Goal: Information Seeking & Learning: Find specific fact

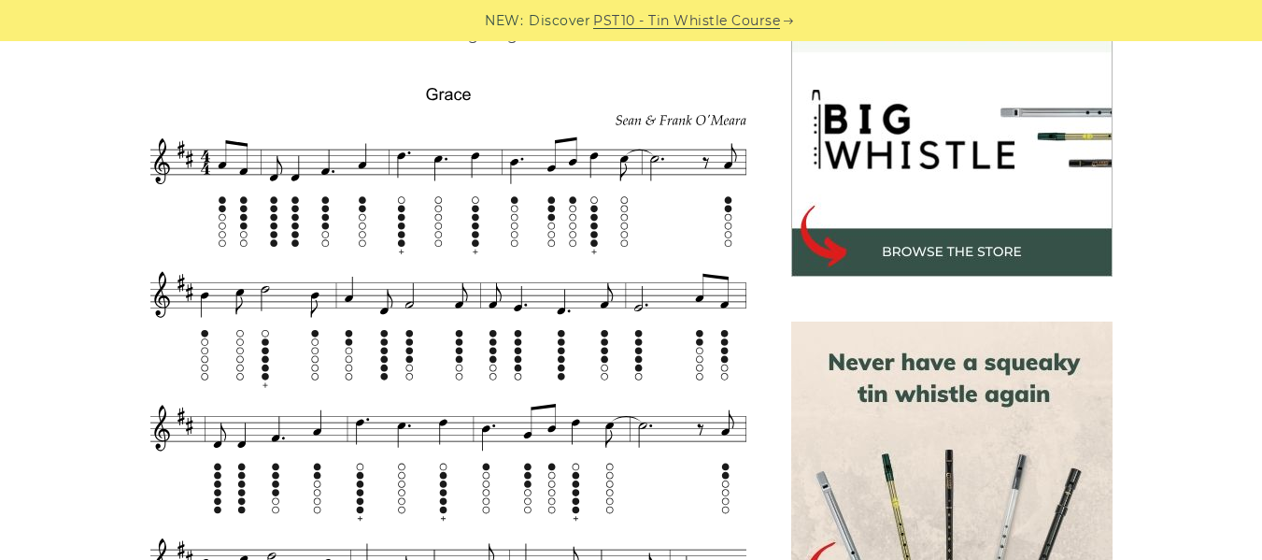
scroll to position [573, 0]
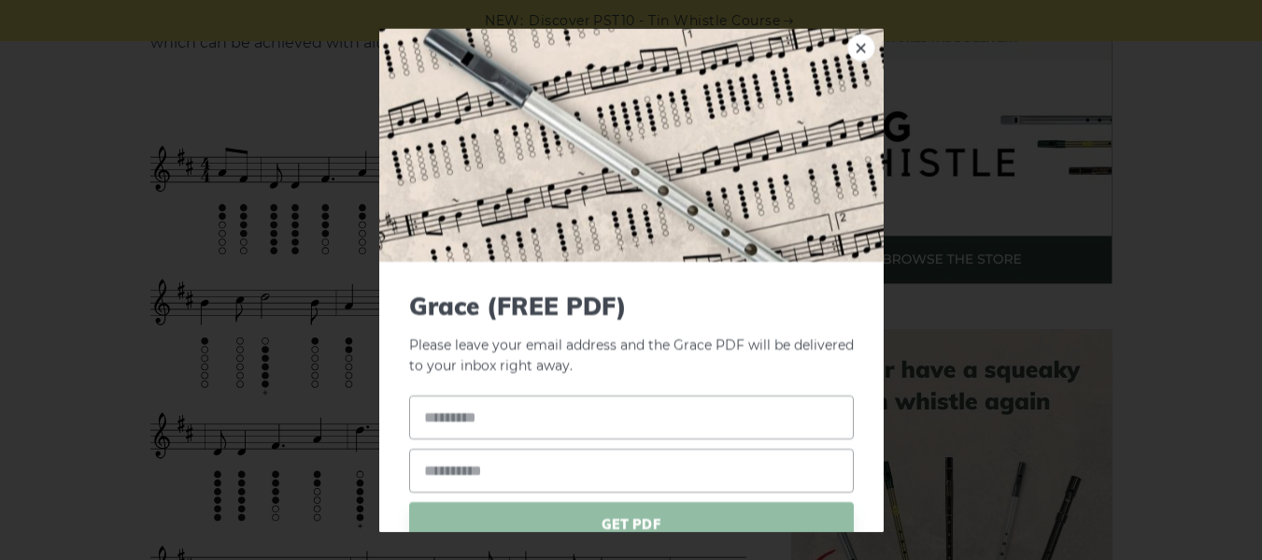
drag, startPoint x: 414, startPoint y: 103, endPoint x: 443, endPoint y: 145, distance: 51.1
click at [847, 46] on link "×" at bounding box center [861, 48] width 28 height 28
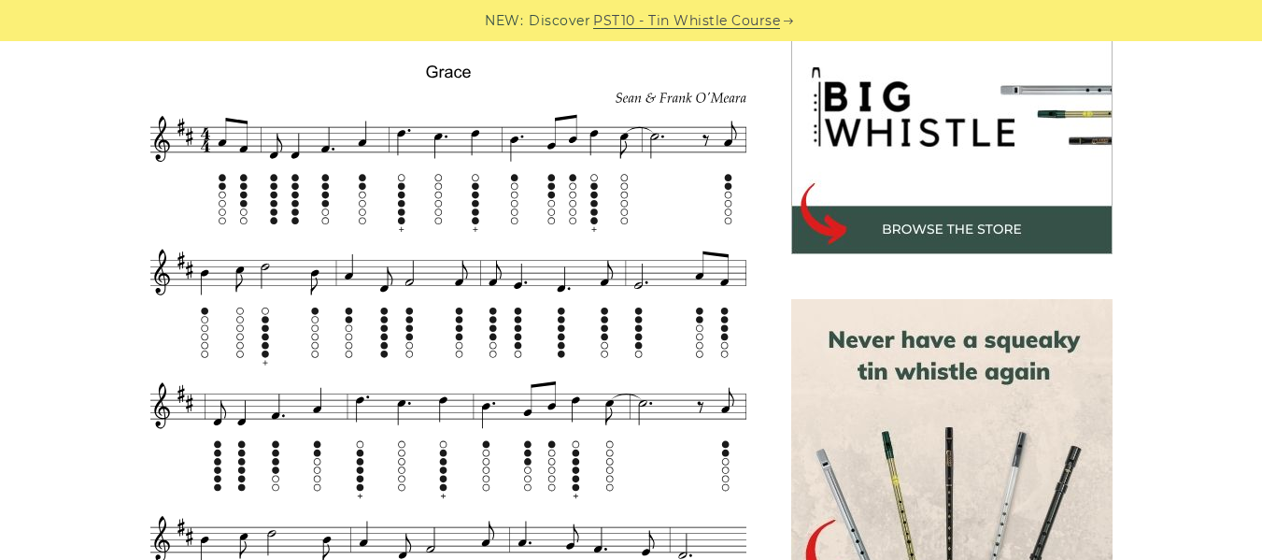
scroll to position [600, 0]
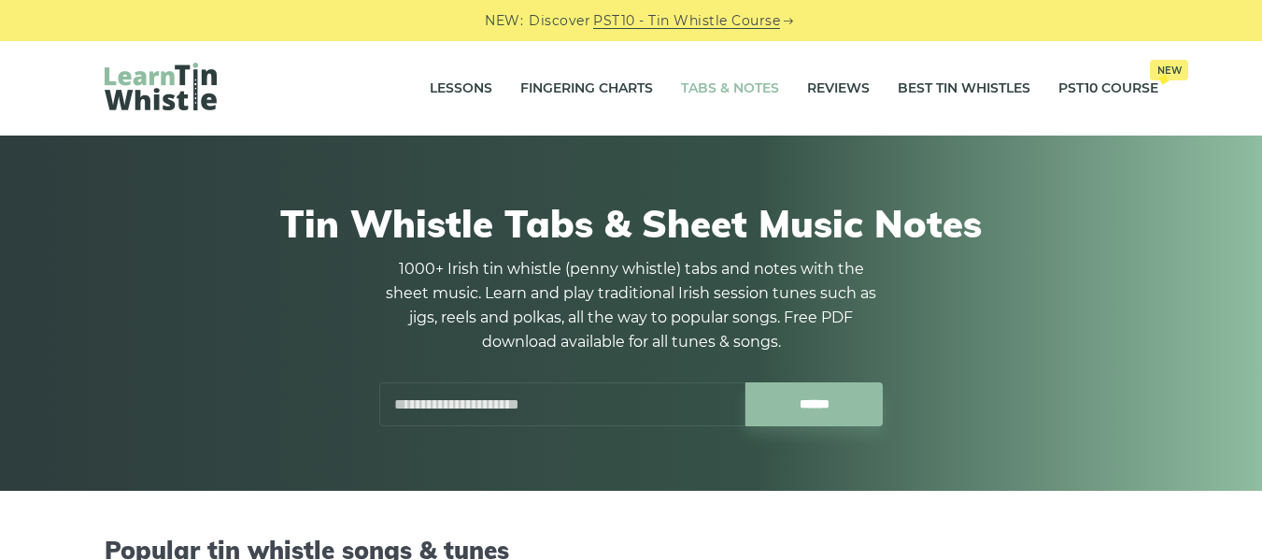
click at [549, 396] on input "text" at bounding box center [562, 404] width 366 height 44
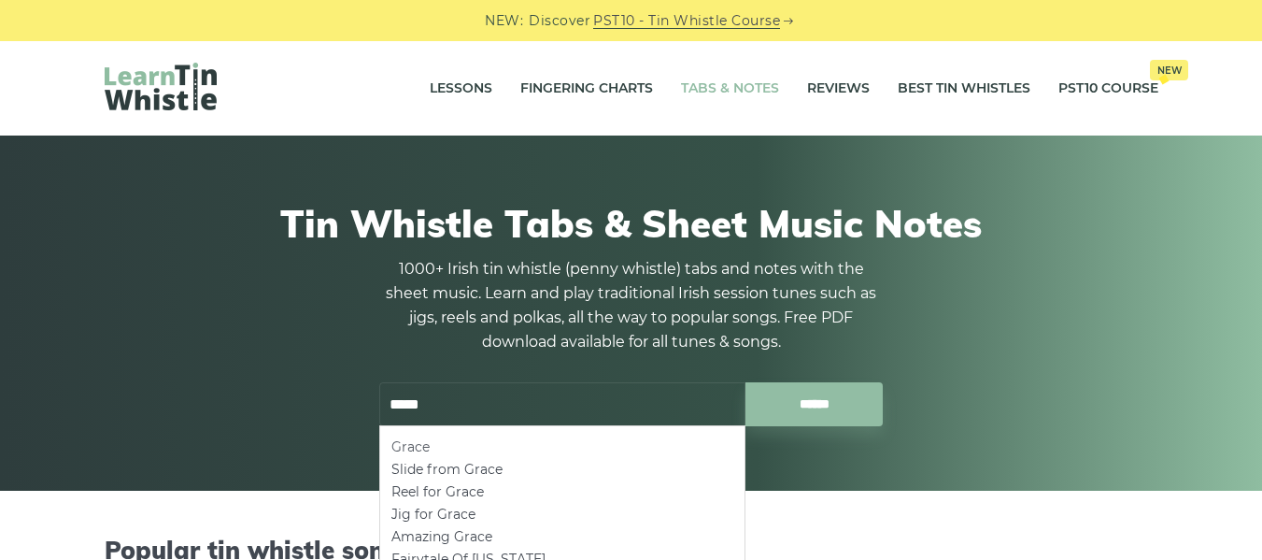
click at [405, 447] on li "Grace" at bounding box center [562, 446] width 342 height 22
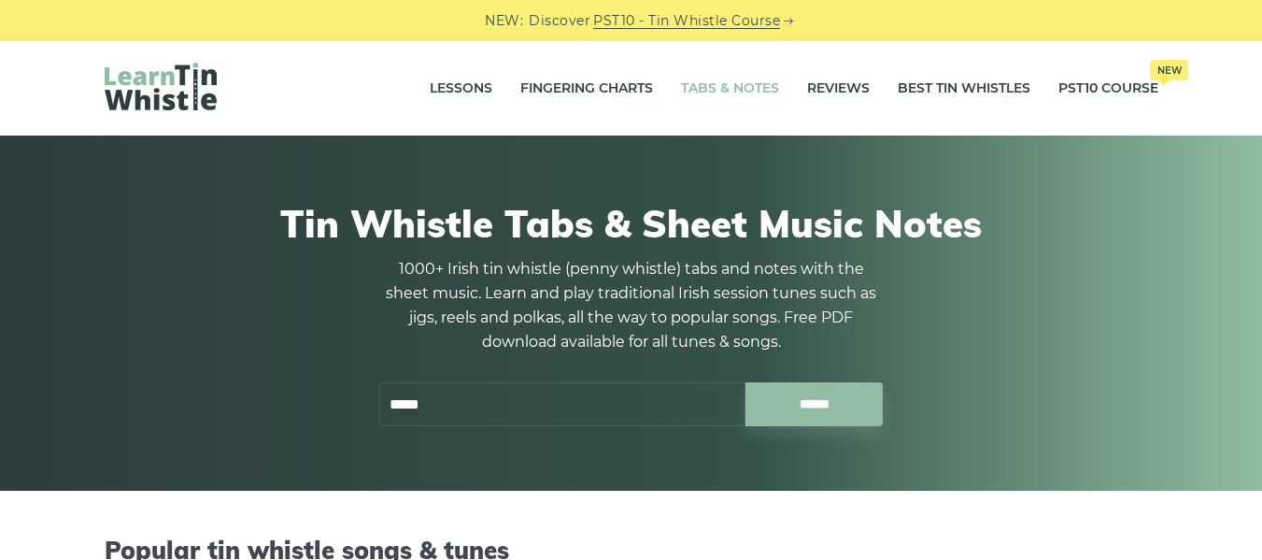
type input "*****"
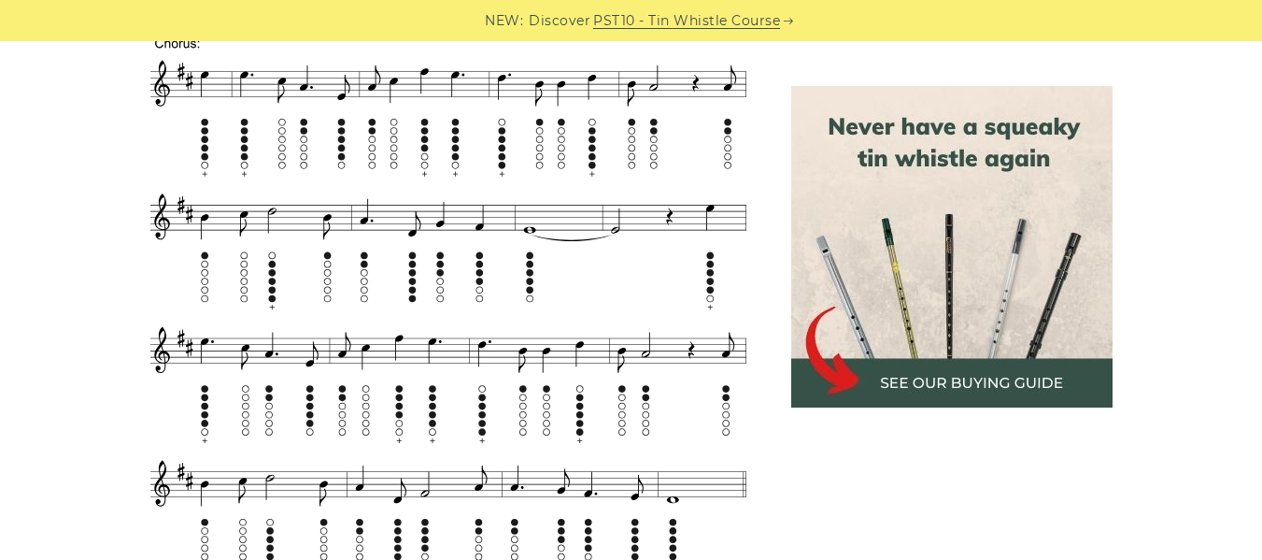
scroll to position [1214, 0]
